Goal: Information Seeking & Learning: Learn about a topic

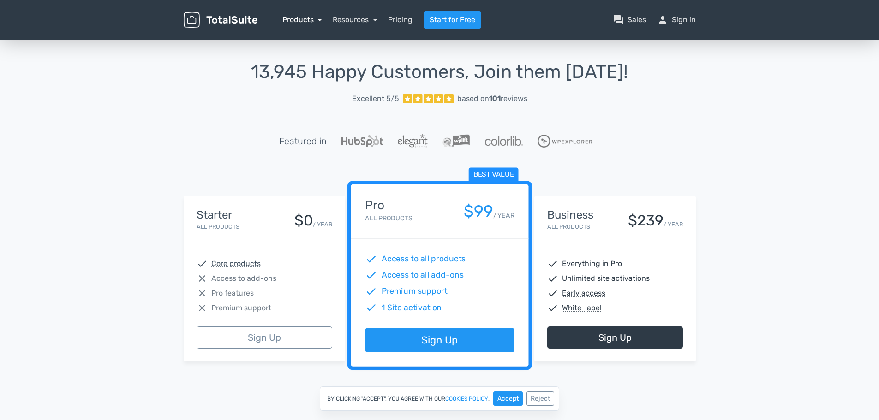
click at [314, 20] on link "Products" at bounding box center [302, 19] width 40 height 9
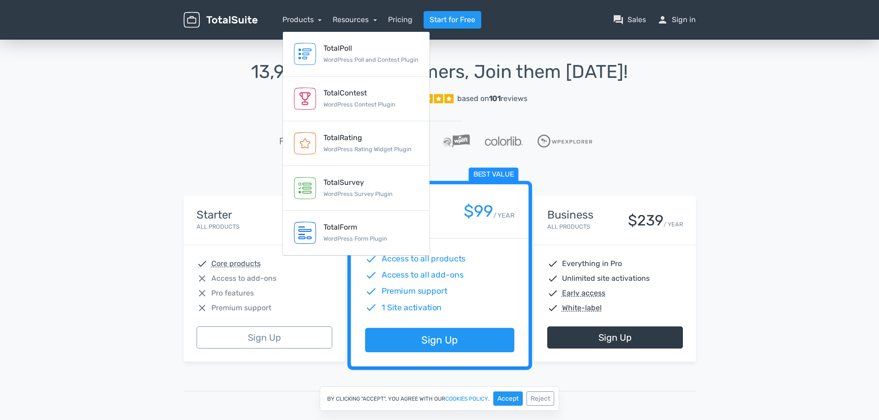
click at [201, 92] on link "Excellent 5/5 based on 101 reviews" at bounding box center [440, 99] width 512 height 18
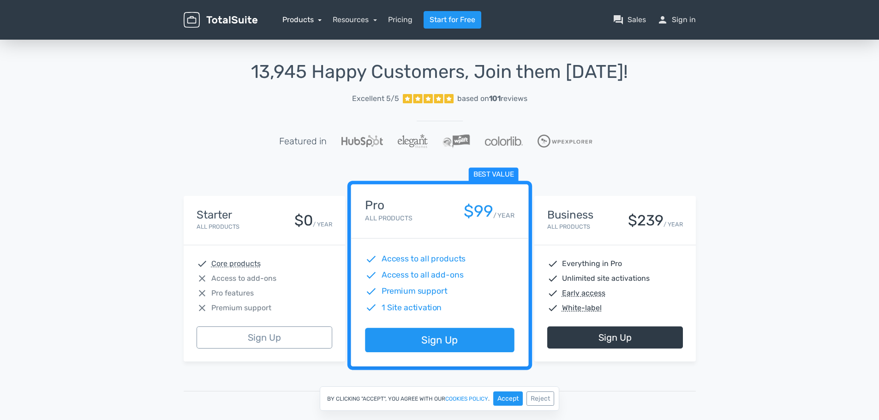
click at [305, 21] on link "Products" at bounding box center [302, 19] width 40 height 9
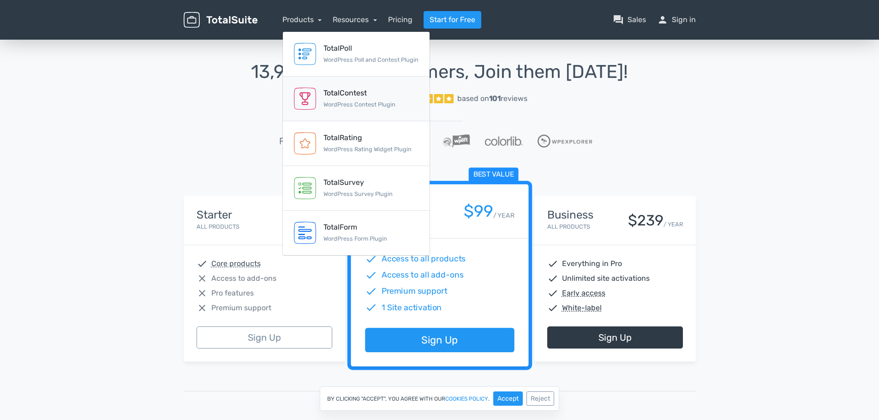
click at [373, 105] on small "WordPress Contest Plugin" at bounding box center [359, 104] width 72 height 7
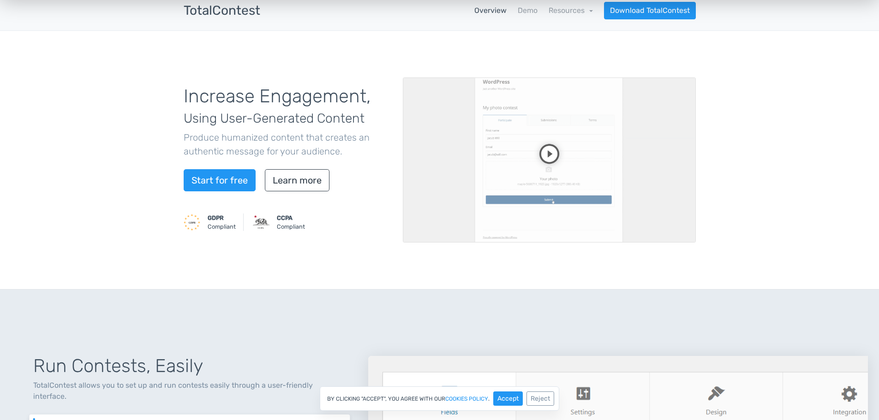
scroll to position [46, 0]
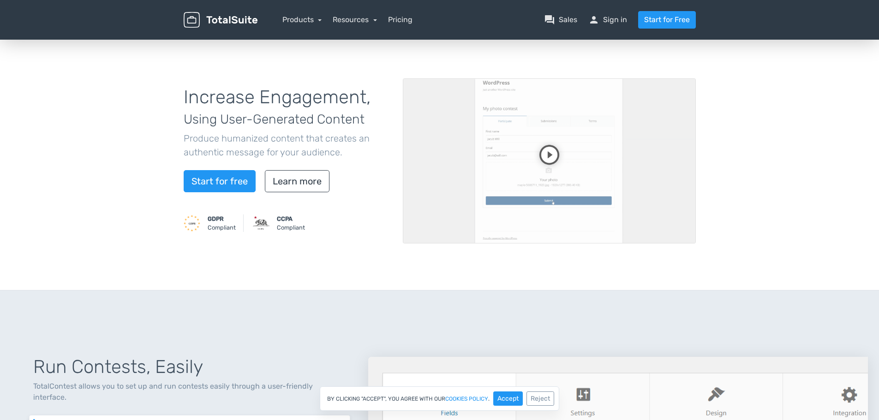
click at [552, 152] on video at bounding box center [549, 160] width 293 height 165
